Goal: Find specific page/section

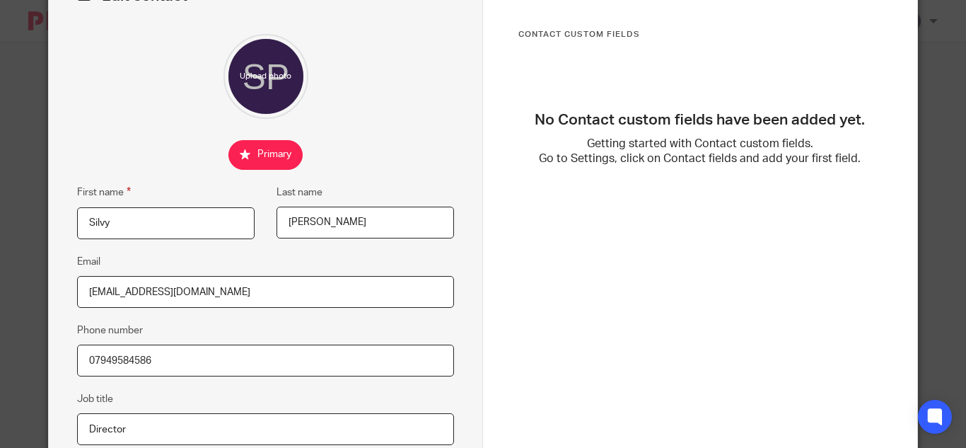
scroll to position [54, 0]
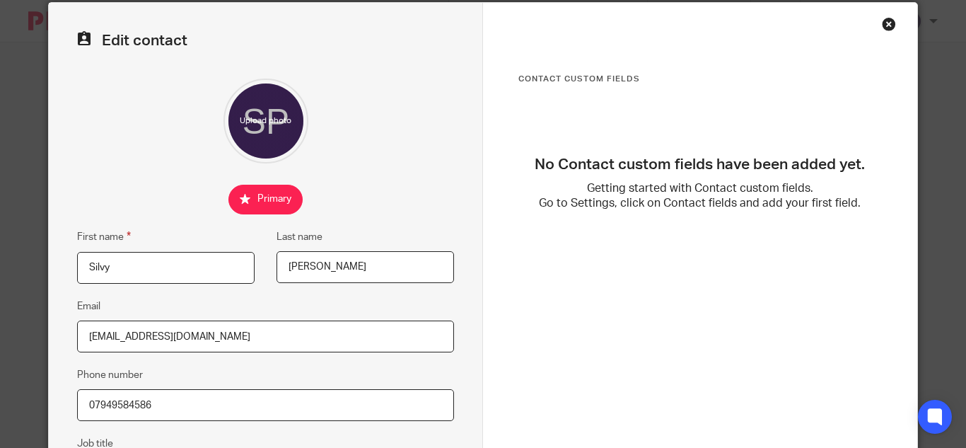
click at [882, 26] on div "Close this dialog window" at bounding box center [889, 24] width 14 height 14
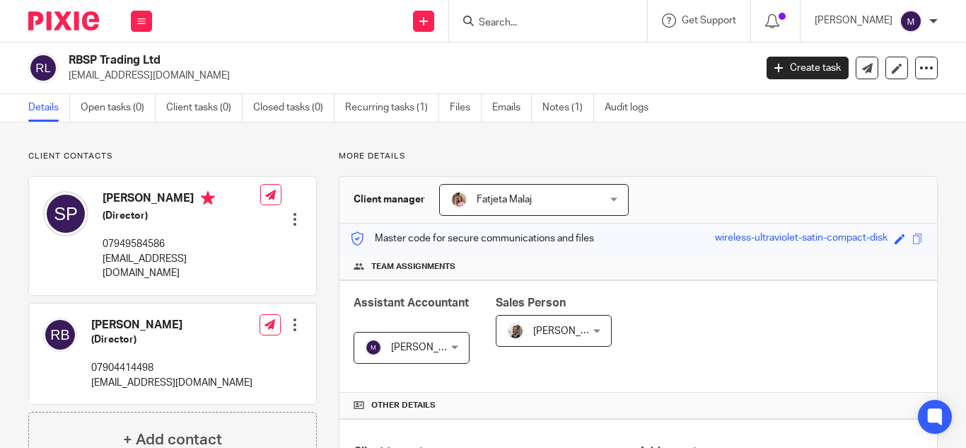
click at [533, 26] on input "Search" at bounding box center [540, 23] width 127 height 13
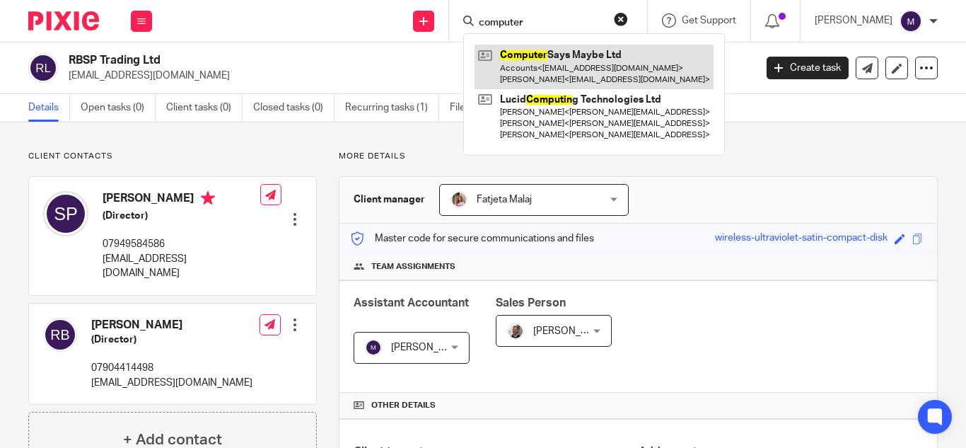
type input "computer"
click at [596, 53] on link at bounding box center [594, 67] width 239 height 44
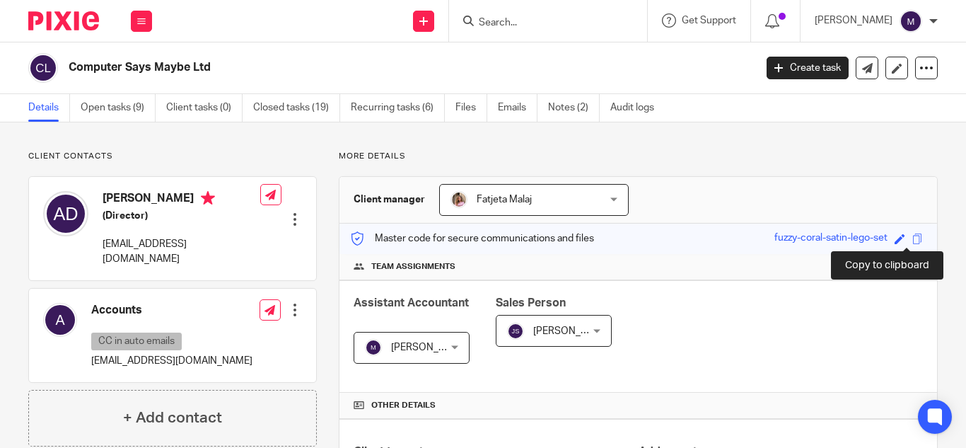
click at [913, 240] on span at bounding box center [918, 238] width 11 height 11
click at [903, 245] on div "Save fuzzy-coral-satin-lego-set" at bounding box center [851, 239] width 152 height 16
click at [520, 17] on input "Search" at bounding box center [540, 23] width 127 height 13
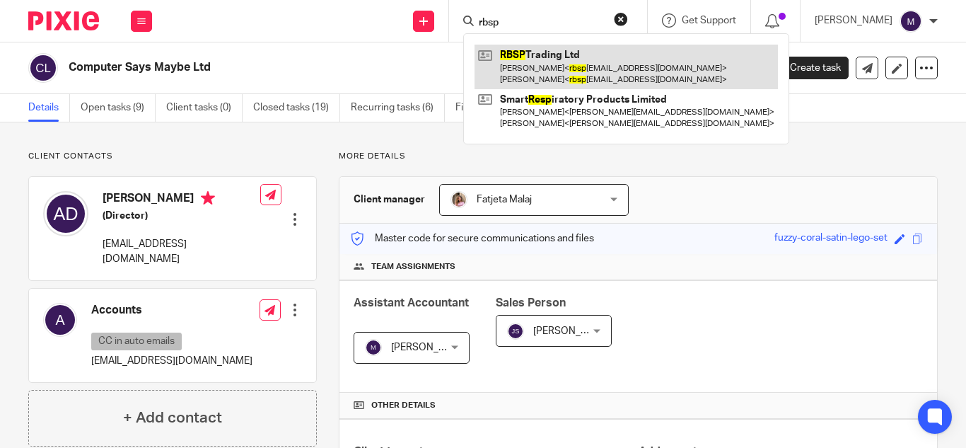
type input "rbsp"
click at [569, 63] on link at bounding box center [626, 67] width 303 height 44
